Goal: Find specific fact: Find specific fact

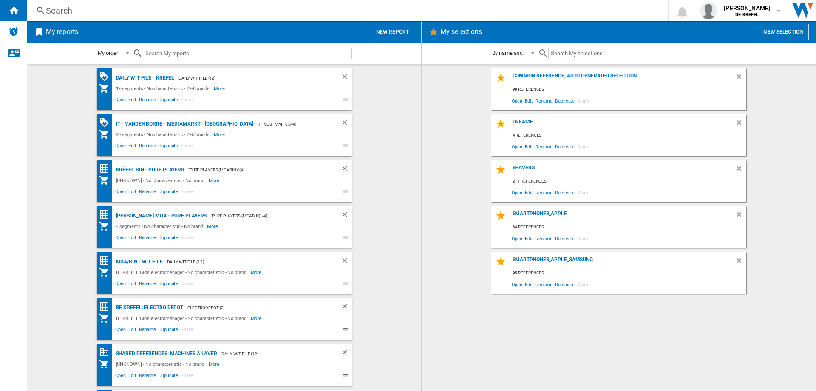
click at [145, 13] on div "Search" at bounding box center [346, 11] width 600 height 12
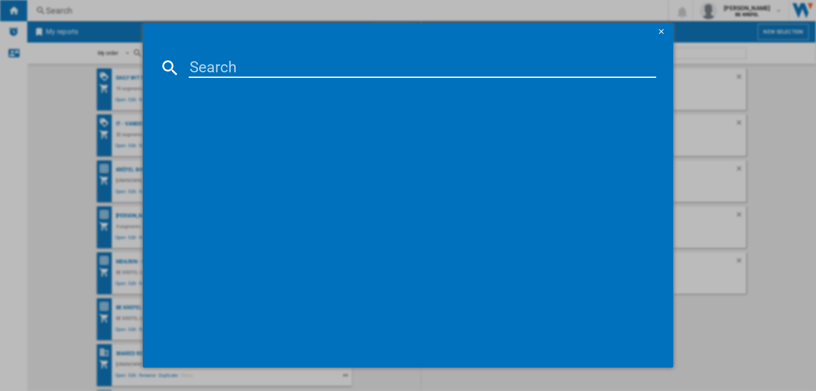
click at [234, 51] on md-dialog-content at bounding box center [408, 203] width 530 height 327
click at [229, 64] on input at bounding box center [423, 67] width 468 height 20
type input "43001320"
click at [278, 125] on div "ELECTRONIC ARTS PLAYSTATION5 FC 26" at bounding box center [413, 123] width 459 height 9
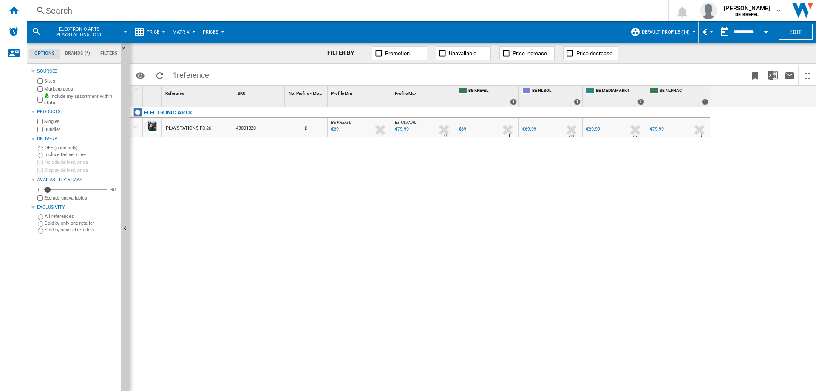
click at [54, 6] on div "Search" at bounding box center [346, 11] width 600 height 12
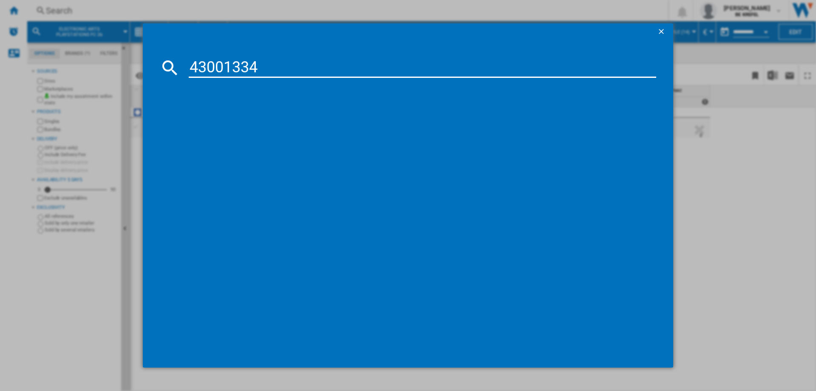
type input "43001334"
click at [299, 124] on div "ELECTRONIC ARTS PLAYSTATION5 BATTLEFIELD6" at bounding box center [413, 123] width 459 height 9
